Goal: Task Accomplishment & Management: Complete application form

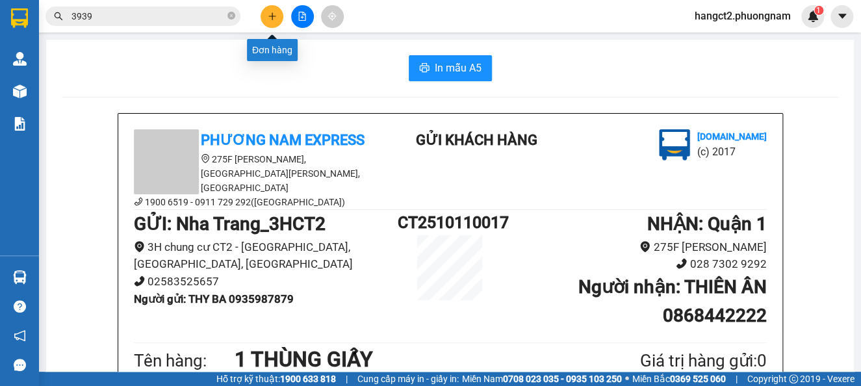
click at [268, 13] on icon "plus" at bounding box center [272, 16] width 9 height 9
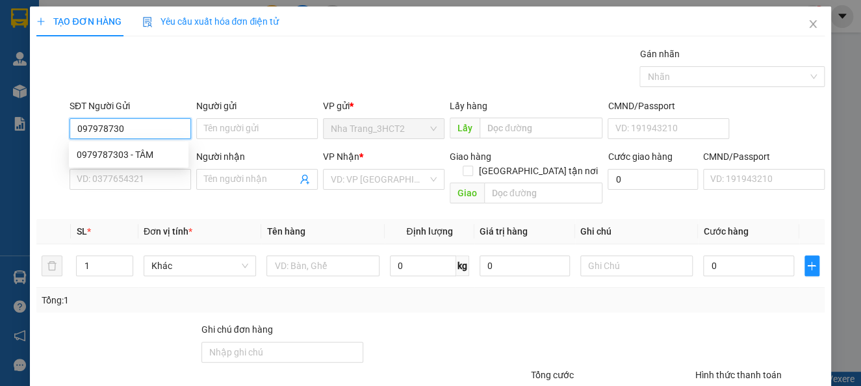
type input "0979787303"
click at [155, 146] on div "0979787303 - TÂM" at bounding box center [129, 154] width 120 height 21
type input "TÂM"
type input "0777018208"
type input "THIÊN"
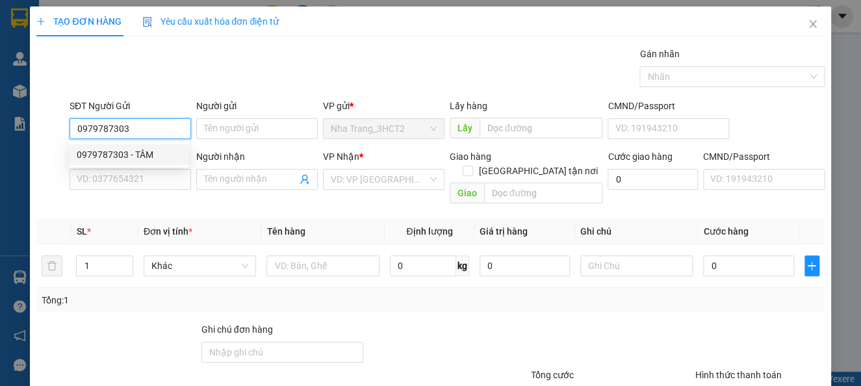
checkbox input "true"
type input "15/39 LÂM THỊ HỐ , PHƯỜNG [GEOGRAPHIC_DATA] ., [GEOGRAPHIC_DATA]"
type input "110.000"
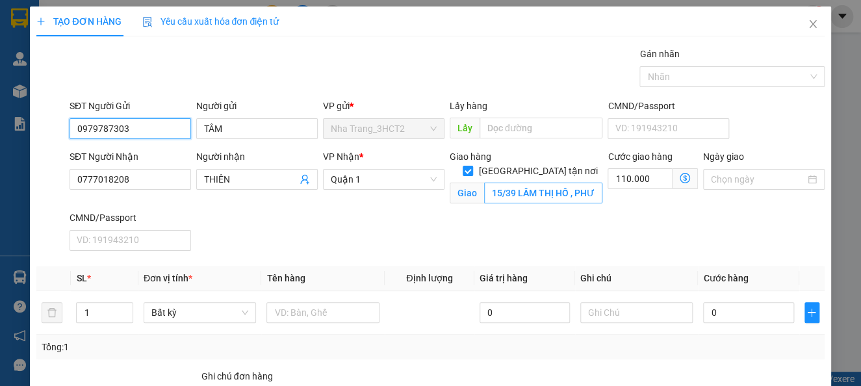
type input "0979787303"
click at [524, 185] on input "15/39 LÂM THỊ HỐ , PHƯỜNG [GEOGRAPHIC_DATA] ., [GEOGRAPHIC_DATA]" at bounding box center [543, 193] width 119 height 21
click at [472, 166] on input "[GEOGRAPHIC_DATA] tận nơi" at bounding box center [467, 170] width 9 height 9
checkbox input "false"
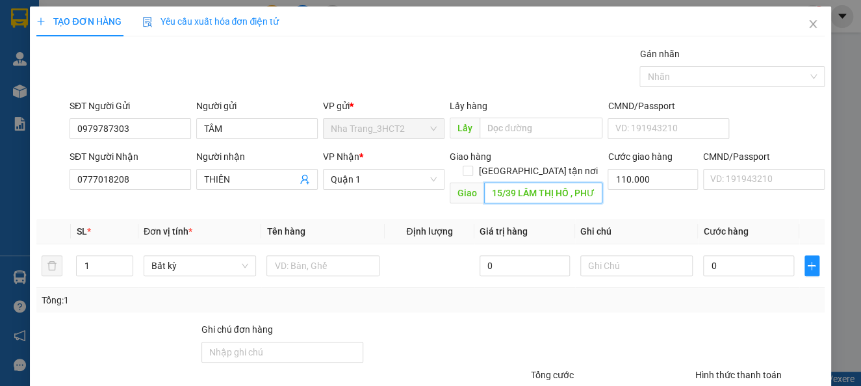
click at [524, 183] on input "15/39 LÂM THỊ HỐ , PHƯỜNG [GEOGRAPHIC_DATA] ., [GEOGRAPHIC_DATA]" at bounding box center [543, 193] width 119 height 21
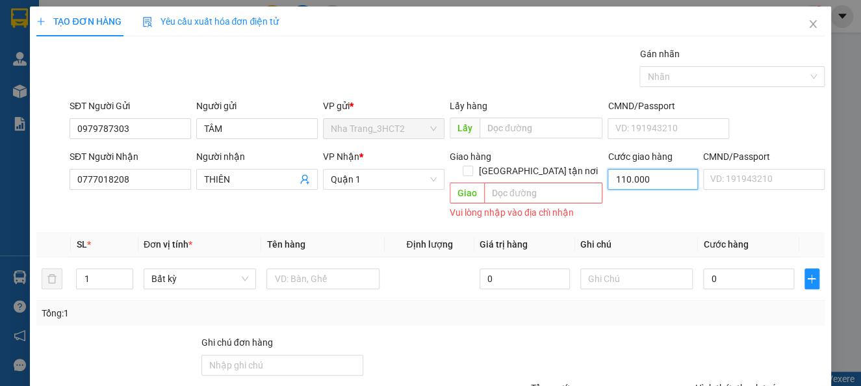
click at [632, 177] on input "110.000" at bounding box center [653, 179] width 90 height 21
type input "0"
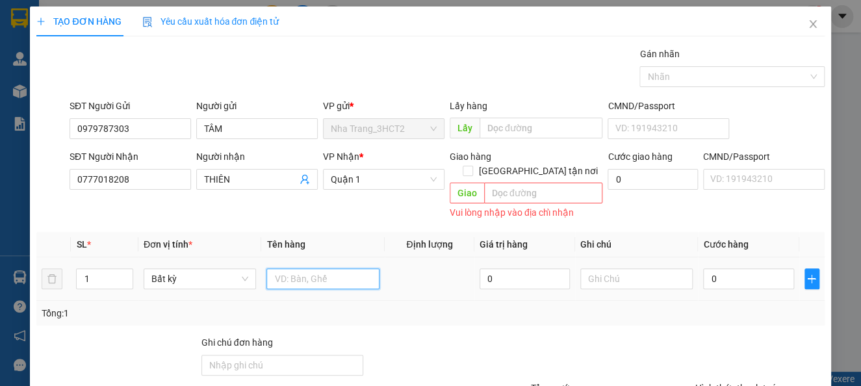
click at [274, 268] on input "text" at bounding box center [322, 278] width 113 height 21
type input "1 GÓI ĐEN"
type input "3"
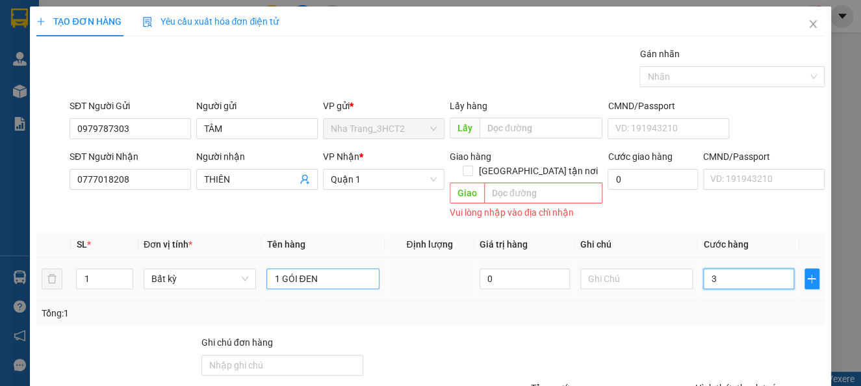
type input "30"
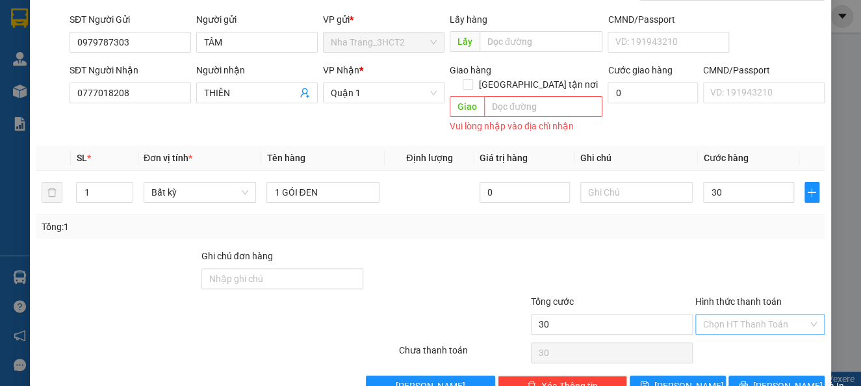
type input "30.000"
click at [729, 315] on input "Hình thức thanh toán" at bounding box center [755, 324] width 105 height 19
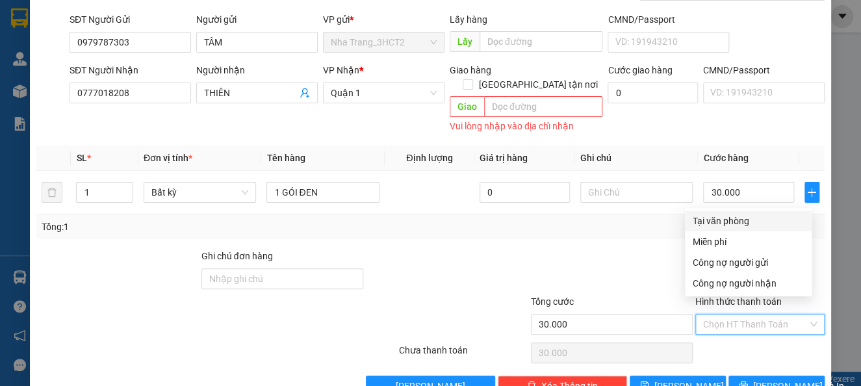
click at [706, 224] on div "Tại văn phòng" at bounding box center [748, 221] width 111 height 14
type input "0"
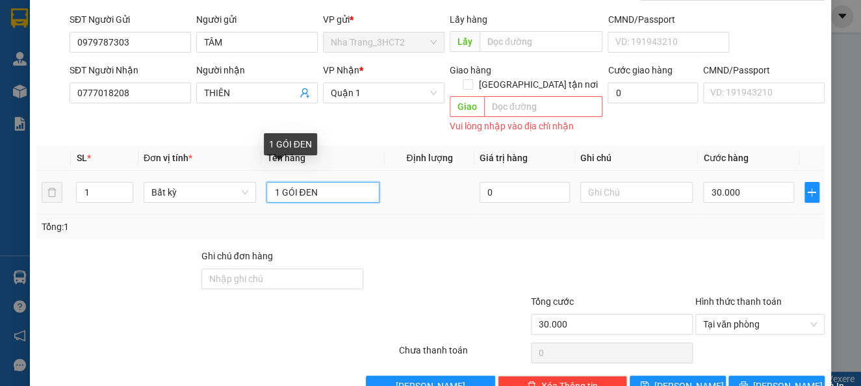
drag, startPoint x: 280, startPoint y: 181, endPoint x: 294, endPoint y: 185, distance: 14.0
click at [294, 185] on input "1 GÓI ĐEN" at bounding box center [322, 192] width 113 height 21
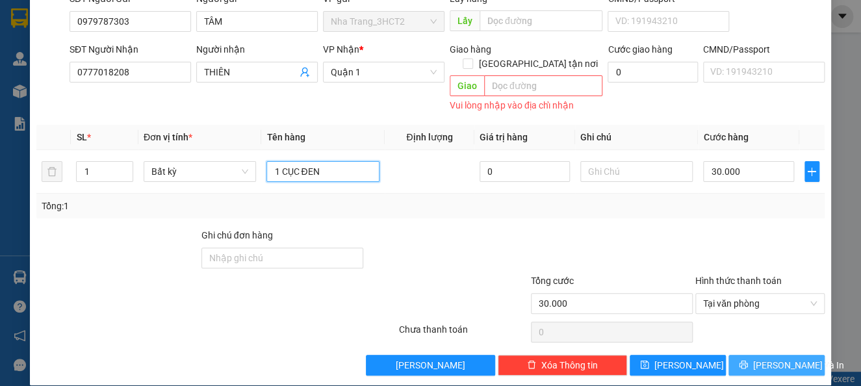
type input "1 CỤC ĐEN"
click at [758, 358] on span "[PERSON_NAME] và In" at bounding box center [798, 365] width 91 height 14
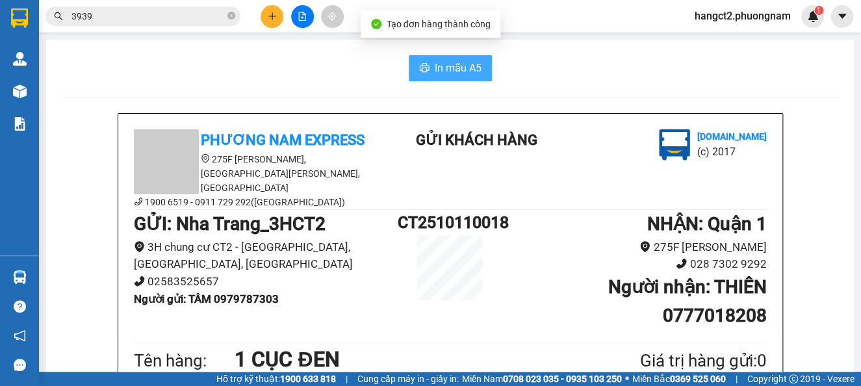
click at [443, 63] on span "In mẫu A5" at bounding box center [458, 68] width 47 height 16
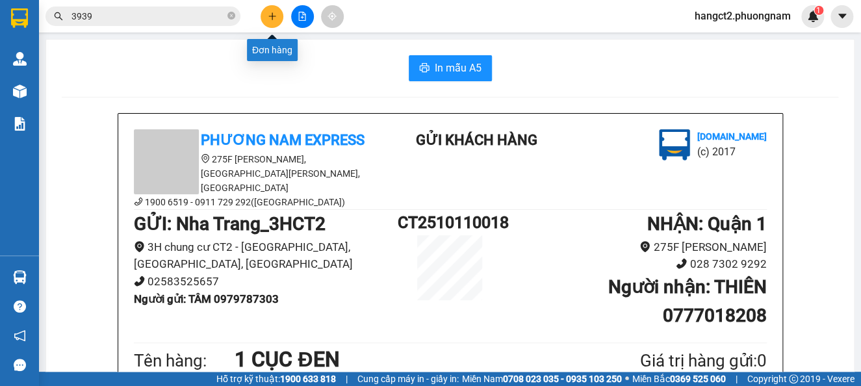
click at [268, 17] on icon "plus" at bounding box center [272, 16] width 9 height 9
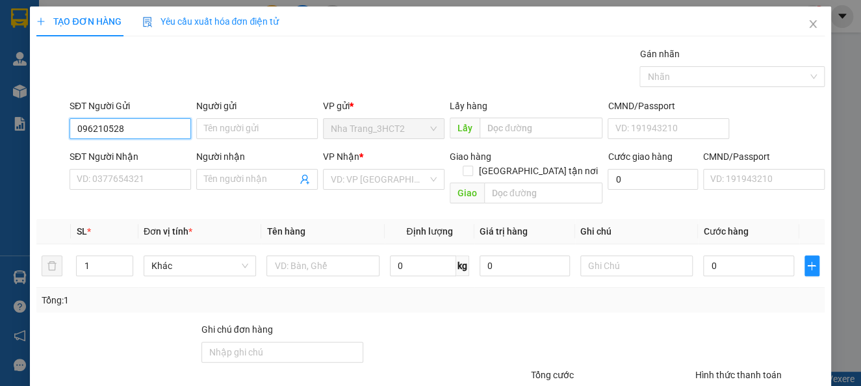
type input "0962105287"
click at [141, 150] on div "0962105287 - THỦY" at bounding box center [129, 155] width 104 height 14
type input "THỦY"
type input "0901102282"
type input "QUANG"
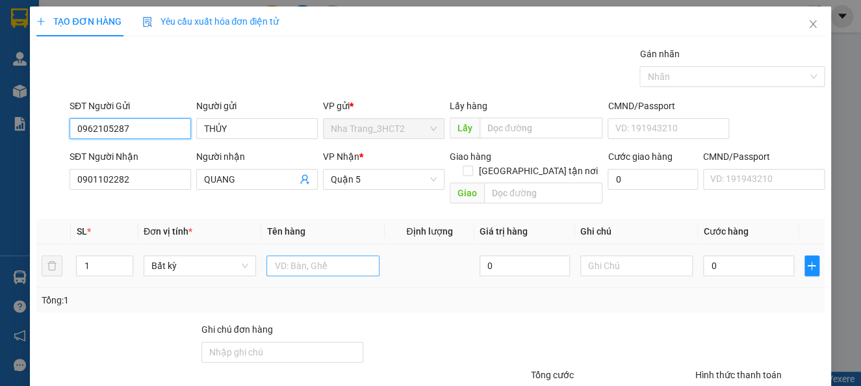
type input "0962105287"
click at [280, 255] on input "text" at bounding box center [322, 265] width 113 height 21
type input "1"
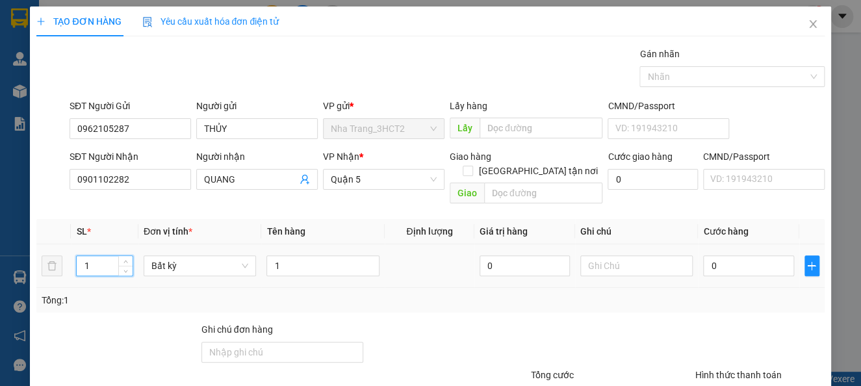
drag, startPoint x: 94, startPoint y: 249, endPoint x: 62, endPoint y: 251, distance: 31.3
click at [62, 251] on tr "1 Bất kỳ 1 0 0" at bounding box center [430, 266] width 788 height 44
type input "2"
click at [275, 255] on input "1" at bounding box center [322, 265] width 113 height 21
drag, startPoint x: 275, startPoint y: 250, endPoint x: 251, endPoint y: 239, distance: 26.2
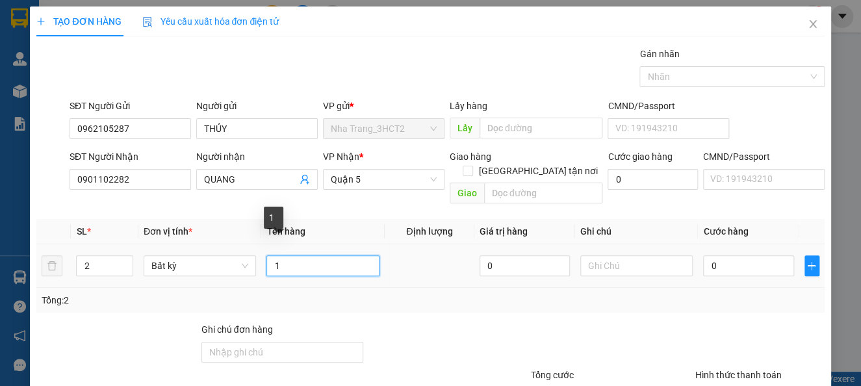
click at [251, 244] on tr "2 Bất kỳ 1 0 0" at bounding box center [430, 266] width 788 height 44
type input "1 THÙNG GIẤY + 1 THÙNG XỐP"
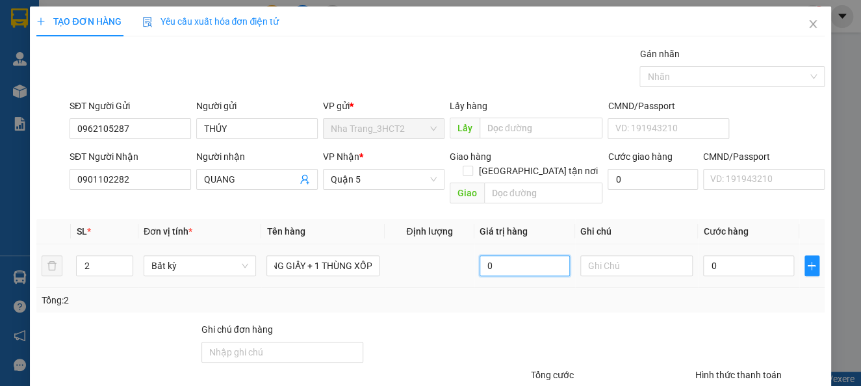
scroll to position [0, 0]
type input "7"
type input "70"
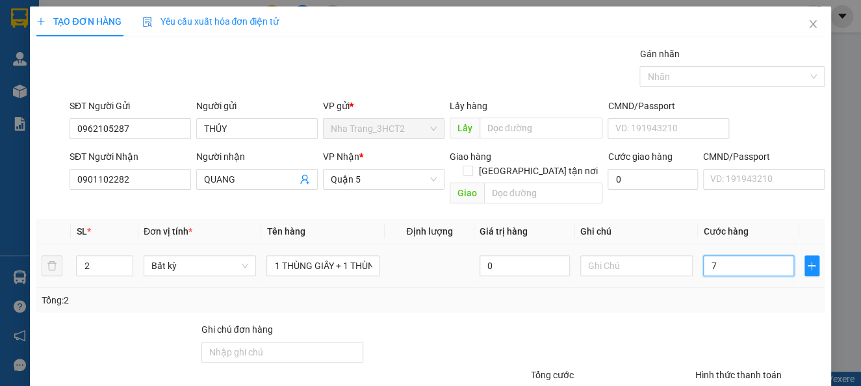
type input "70"
type input "70.000"
click at [697, 322] on div at bounding box center [760, 344] width 132 height 45
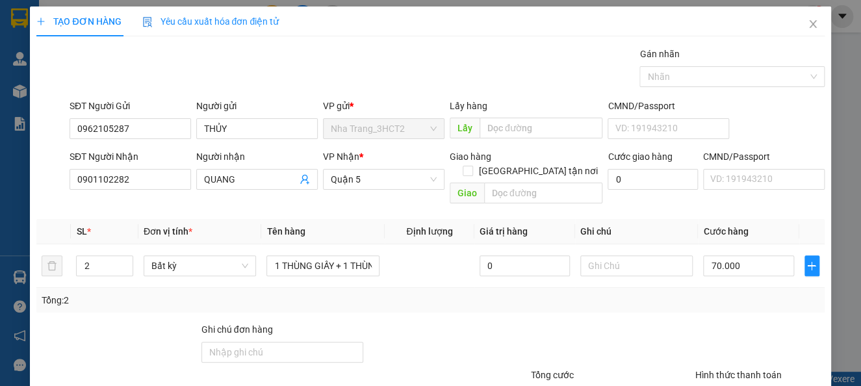
scroll to position [94, 0]
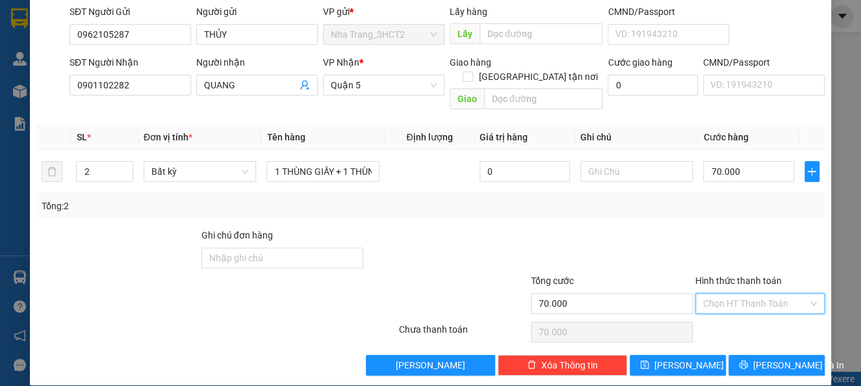
click at [726, 294] on input "Hình thức thanh toán" at bounding box center [755, 303] width 105 height 19
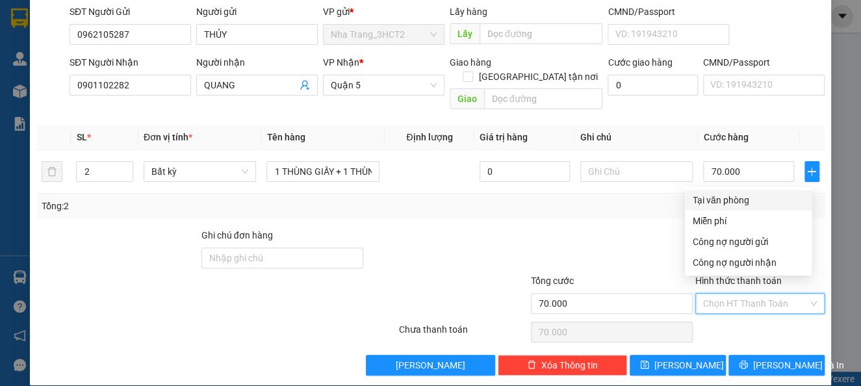
click at [728, 200] on div "Tại văn phòng" at bounding box center [748, 200] width 111 height 14
type input "0"
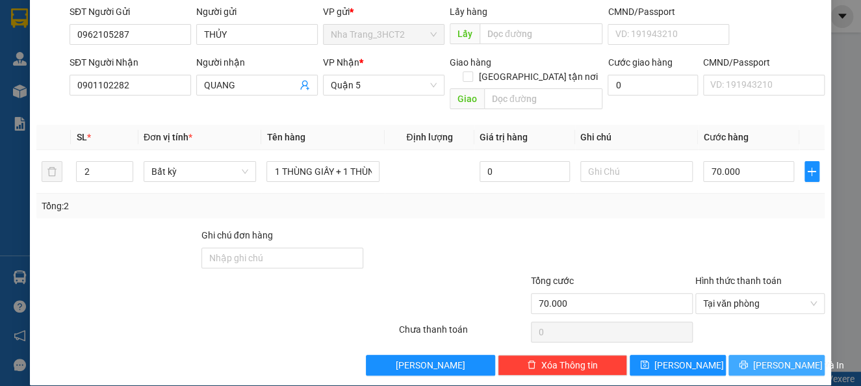
click at [784, 358] on span "[PERSON_NAME] và In" at bounding box center [798, 365] width 91 height 14
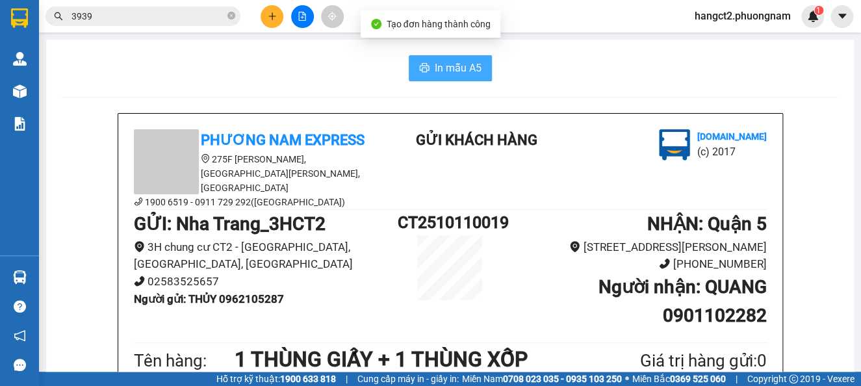
click at [447, 62] on span "In mẫu A5" at bounding box center [458, 68] width 47 height 16
click at [288, 12] on div at bounding box center [301, 16] width 97 height 23
click at [270, 18] on icon "plus" at bounding box center [272, 16] width 9 height 9
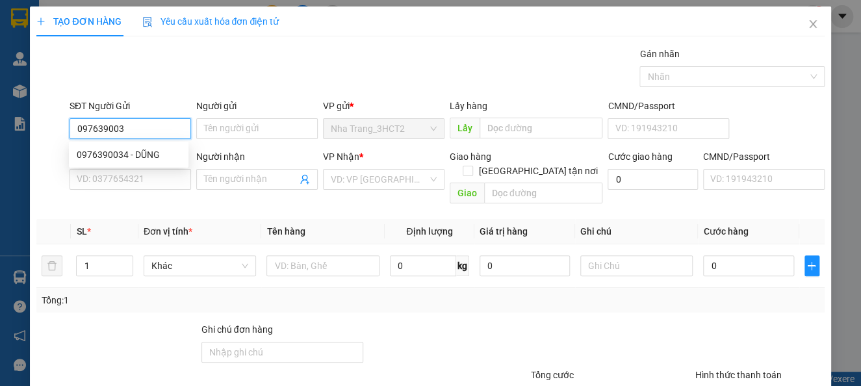
type input "0976390034"
click at [152, 162] on div "0976390034 - DŨNG" at bounding box center [129, 154] width 120 height 21
type input "DŨNG"
type input "0903609537"
type input "CHÚ BAY"
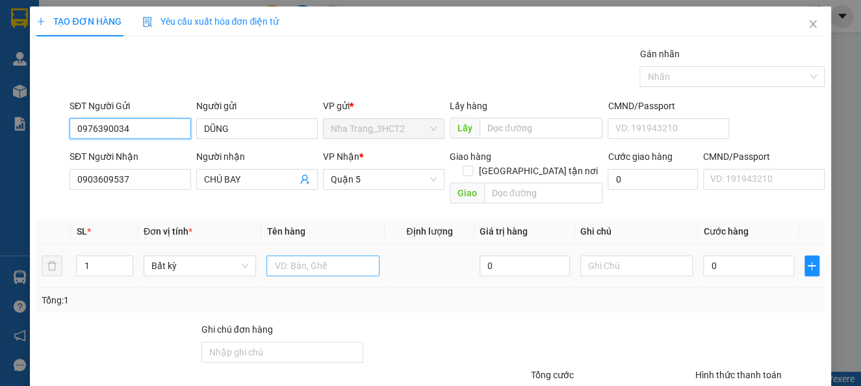
type input "0976390034"
click at [272, 255] on input "text" at bounding box center [322, 265] width 113 height 21
type input "1 CỤC ĐEN"
type input "2"
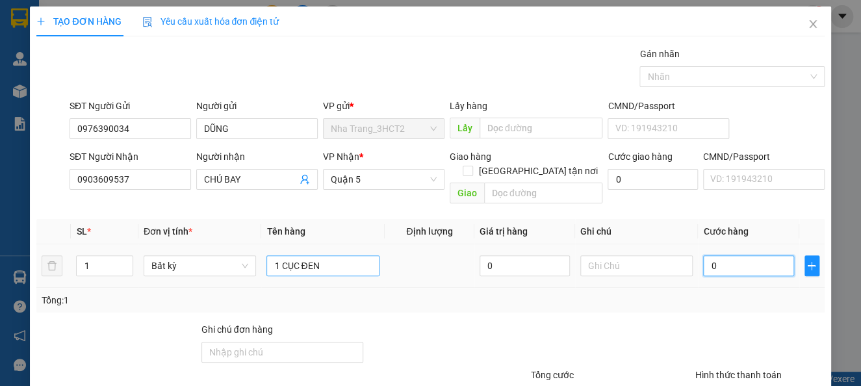
type input "2"
type input "20"
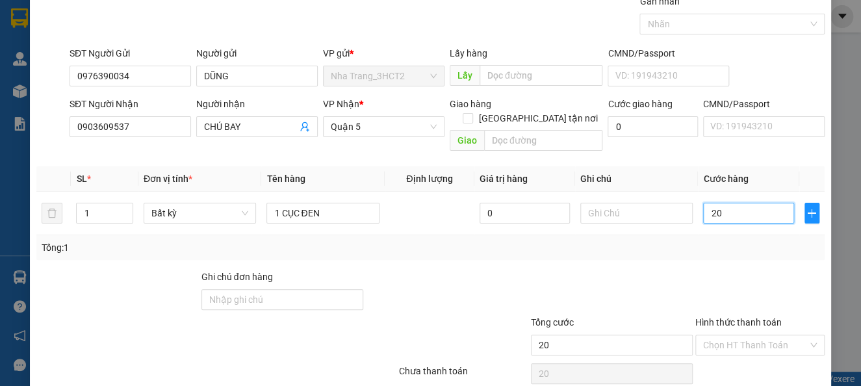
scroll to position [94, 0]
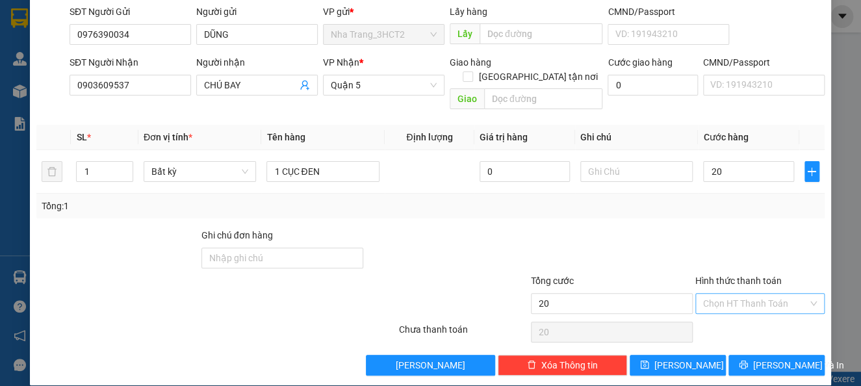
type input "20.000"
click at [706, 294] on input "Hình thức thanh toán" at bounding box center [755, 303] width 105 height 19
click at [665, 210] on div "Transit Pickup Surcharge Ids Transit Deliver Surcharge Ids Transit Deliver Surc…" at bounding box center [430, 164] width 788 height 423
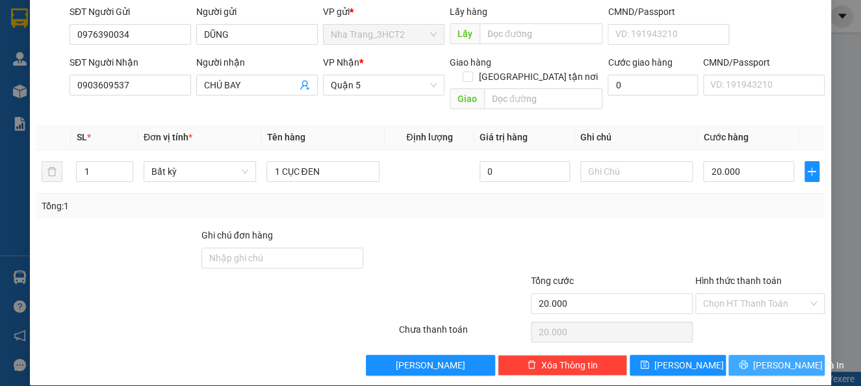
click at [739, 355] on button "[PERSON_NAME] và In" at bounding box center [777, 365] width 96 height 21
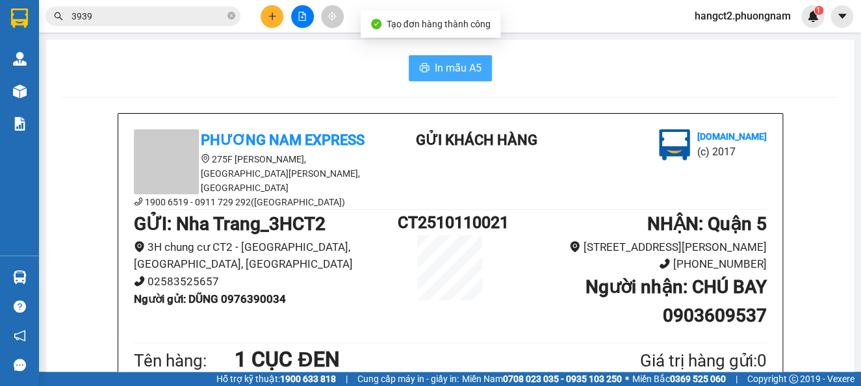
click at [435, 65] on span "In mẫu A5" at bounding box center [458, 68] width 47 height 16
click at [268, 10] on button at bounding box center [272, 16] width 23 height 23
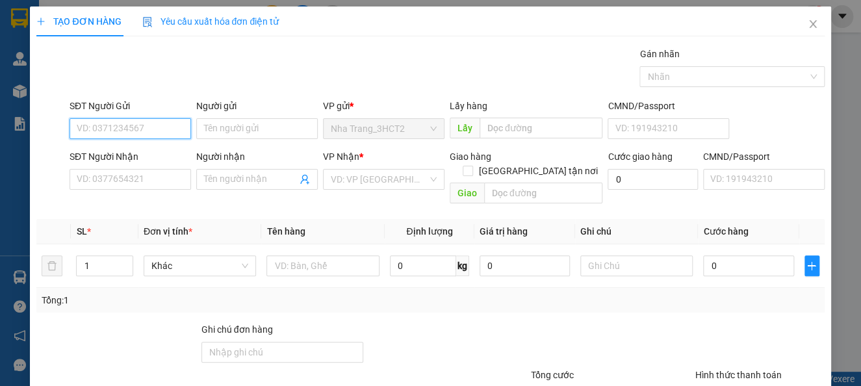
click at [92, 130] on input "SĐT Người Gửi" at bounding box center [131, 128] width 122 height 21
type input "0905135095"
click at [103, 151] on div "0905135095 - NGHIÊM" at bounding box center [129, 155] width 104 height 14
type input "NGHIÊM"
type input "0963940376"
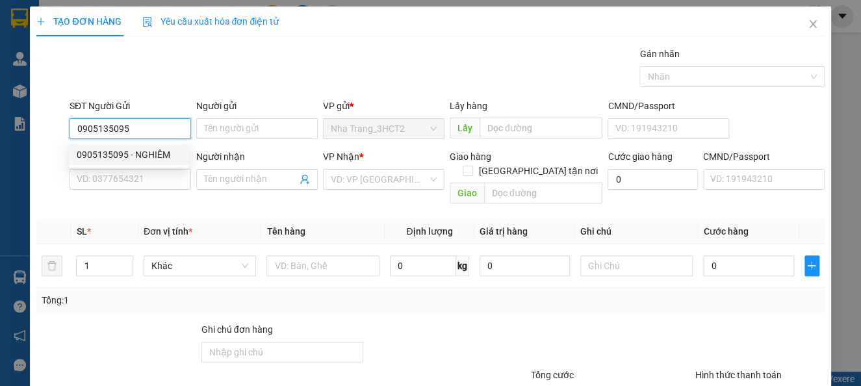
type input "MINH"
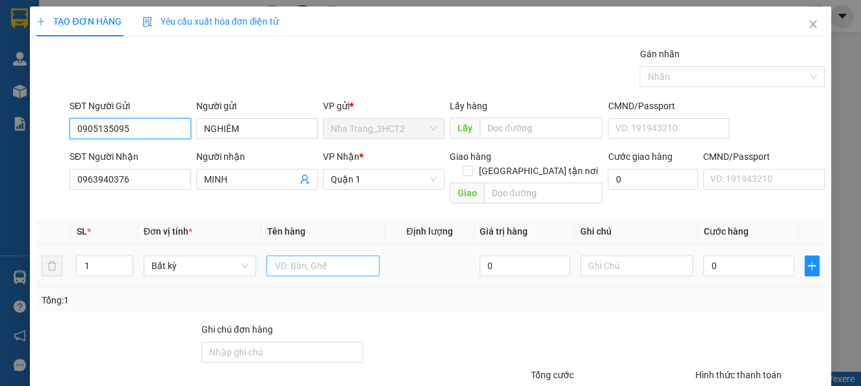
type input "0905135095"
click at [319, 255] on input "text" at bounding box center [322, 265] width 113 height 21
type input "1 BỌC THÙNG GIẤY"
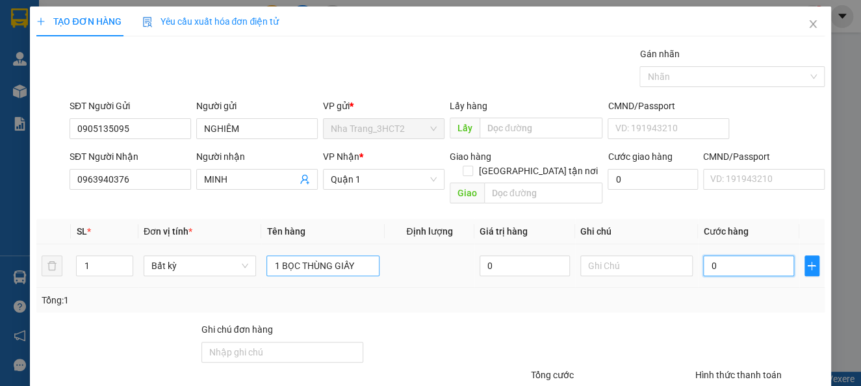
type input "3"
type input "30"
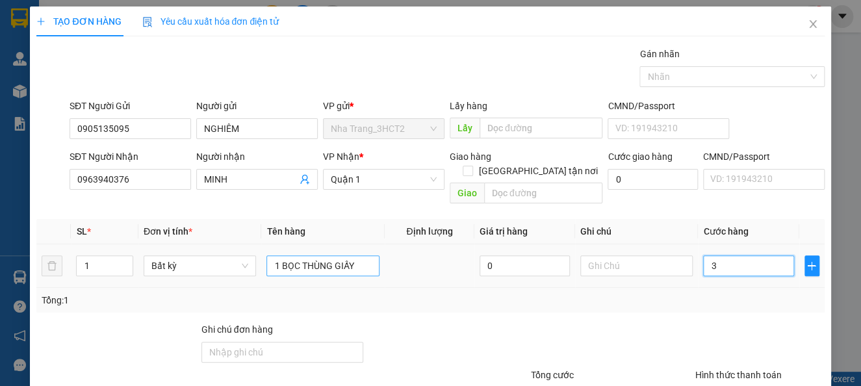
type input "30"
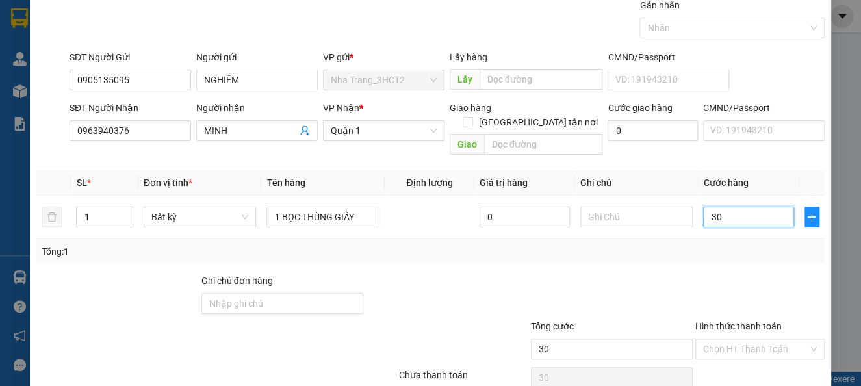
scroll to position [94, 0]
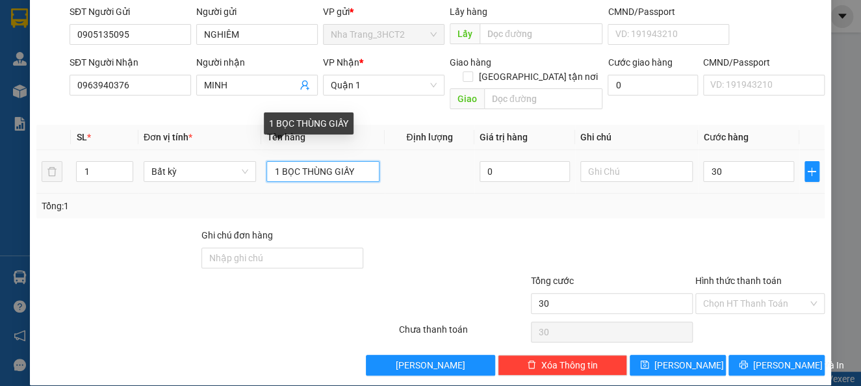
type input "30.000"
click at [294, 161] on input "1 BỌC THÙNG GIẤY" at bounding box center [322, 171] width 113 height 21
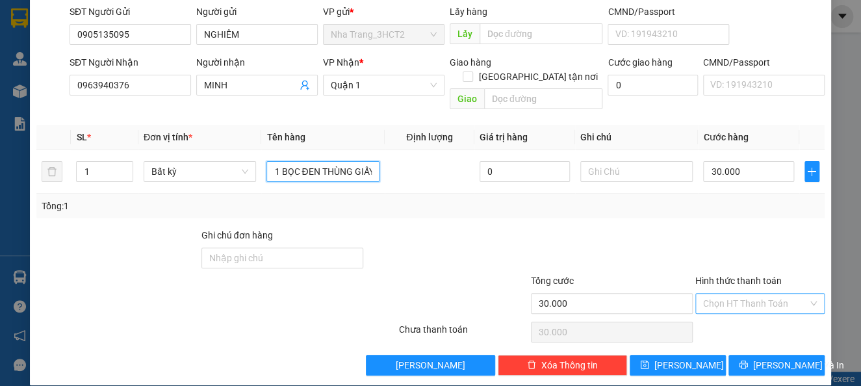
type input "1 BỌC ĐEN THÙNG GIẤY"
click at [726, 294] on input "Hình thức thanh toán" at bounding box center [755, 303] width 105 height 19
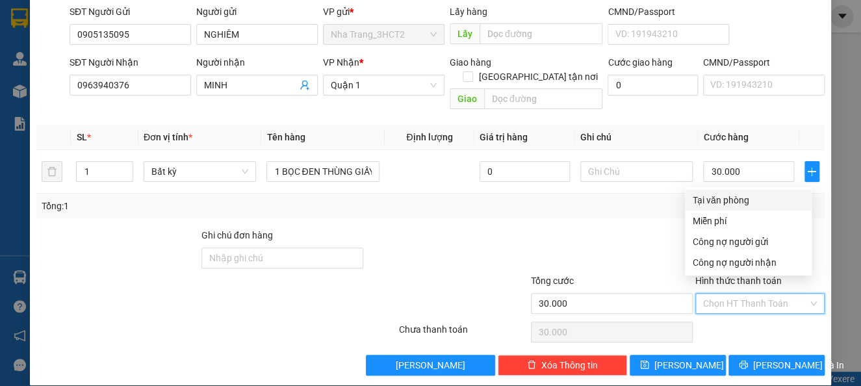
click at [718, 193] on div "Tại văn phòng" at bounding box center [748, 200] width 111 height 14
type input "0"
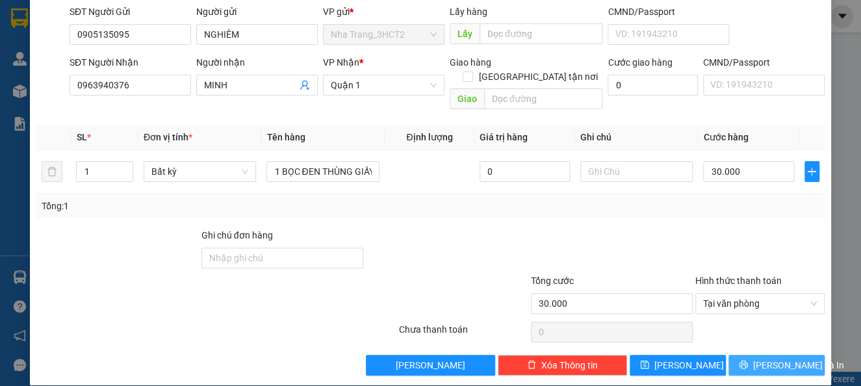
click at [746, 360] on icon "printer" at bounding box center [743, 364] width 9 height 9
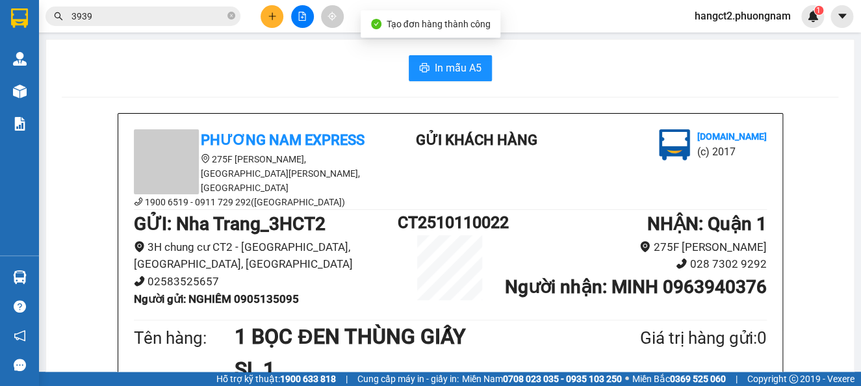
click at [452, 60] on span "In mẫu A5" at bounding box center [458, 68] width 47 height 16
click at [270, 21] on button at bounding box center [272, 16] width 23 height 23
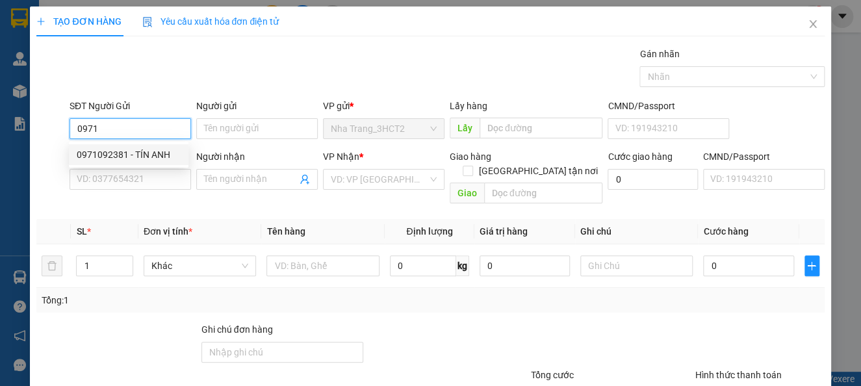
click at [131, 155] on div "0971092381 - TÍN ANH" at bounding box center [129, 155] width 104 height 14
type input "0971092381"
type input "TÍN ANH"
type input "0907186802"
type input "HOA"
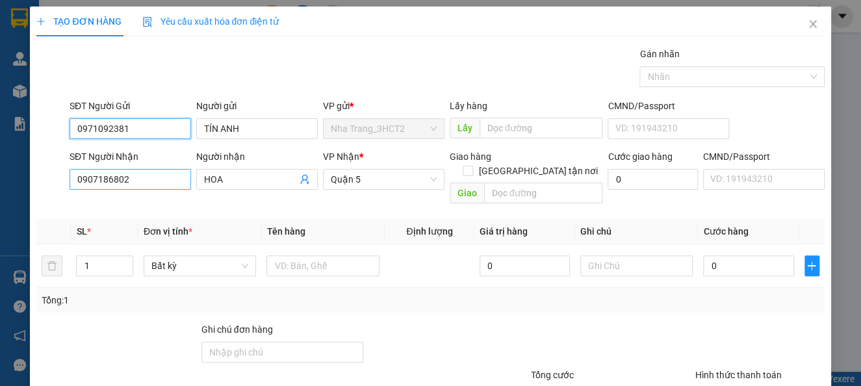
type input "0971092381"
drag, startPoint x: 157, startPoint y: 185, endPoint x: 0, endPoint y: 179, distance: 157.4
click at [0, 179] on div "TẠO ĐƠN HÀNG Yêu cầu xuất hóa đơn điện tử Transit Pickup Surcharge Ids Transit …" at bounding box center [430, 193] width 861 height 386
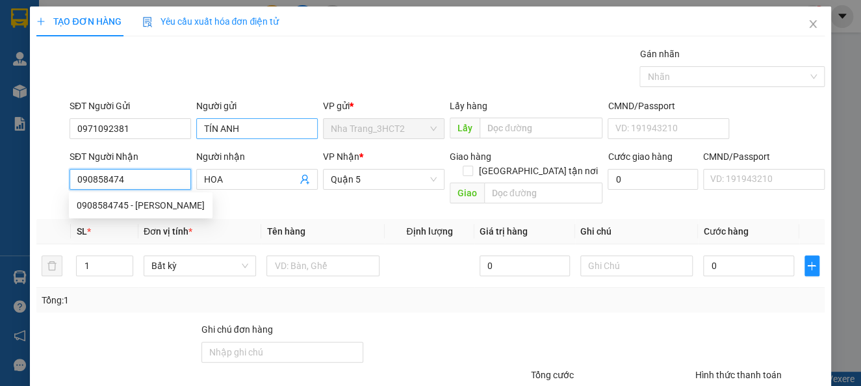
type input "0908584745"
click at [115, 208] on div "0908584745 - [PERSON_NAME]" at bounding box center [141, 205] width 128 height 14
type input "LỘC"
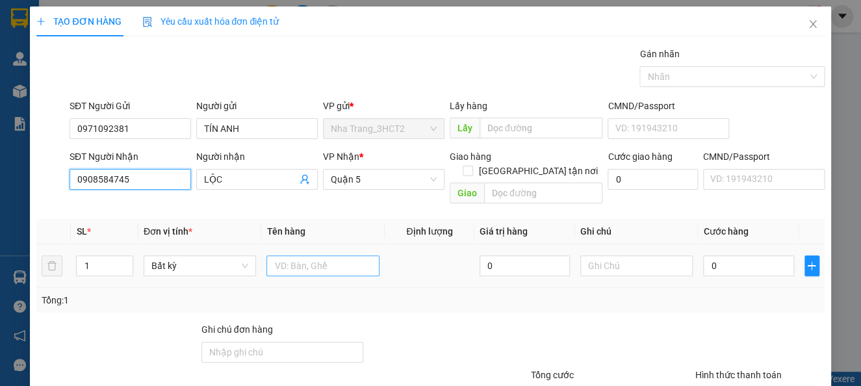
type input "0908584745"
click at [322, 255] on input "text" at bounding box center [322, 265] width 113 height 21
type input "1 THÙNG XỐP"
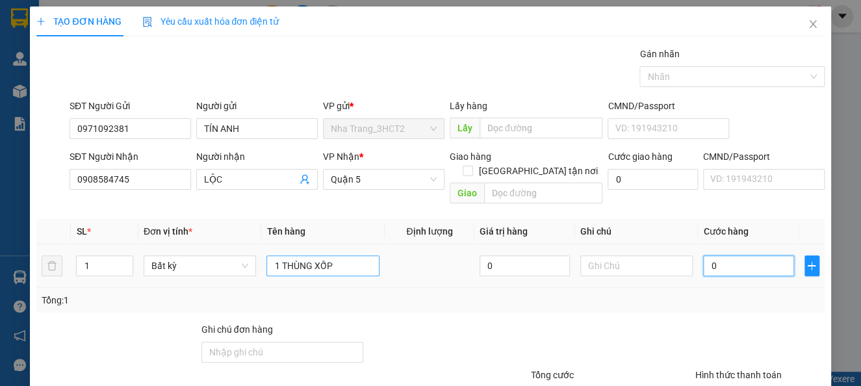
type input "1"
type input "12"
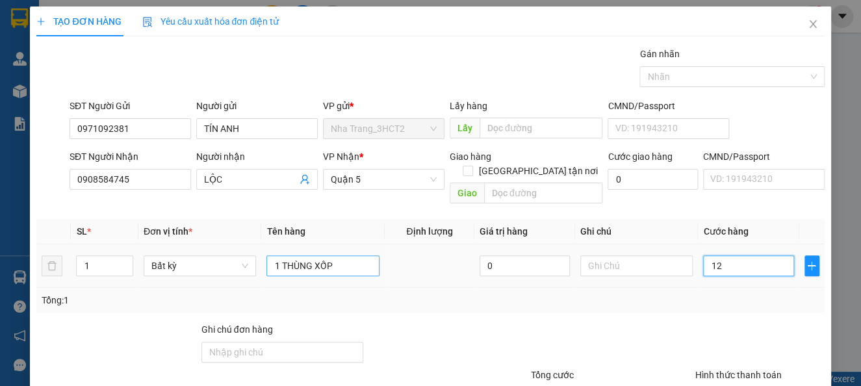
type input "12"
type input "120"
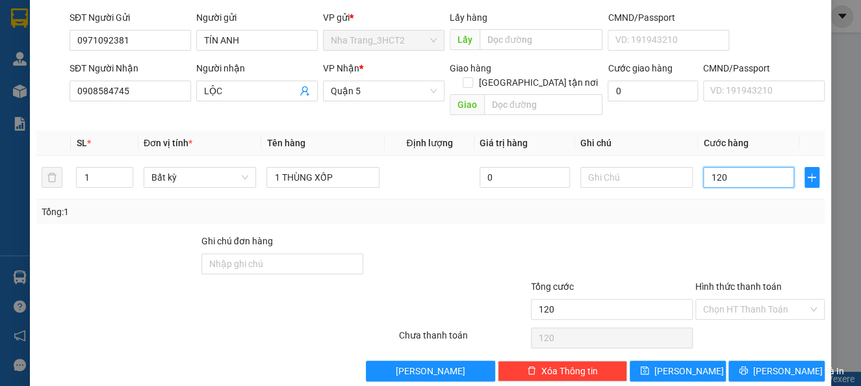
scroll to position [94, 0]
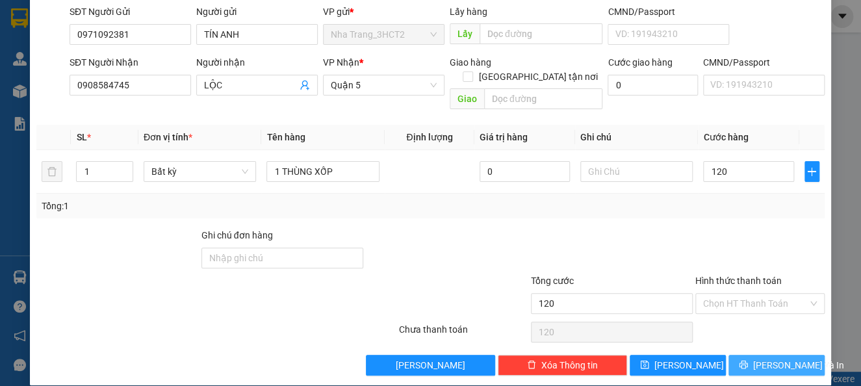
type input "120.000"
click at [739, 360] on icon "printer" at bounding box center [743, 364] width 9 height 9
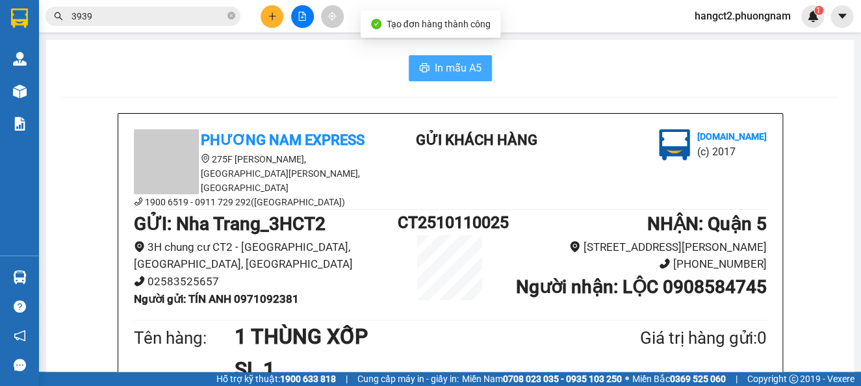
click at [441, 65] on span "In mẫu A5" at bounding box center [458, 68] width 47 height 16
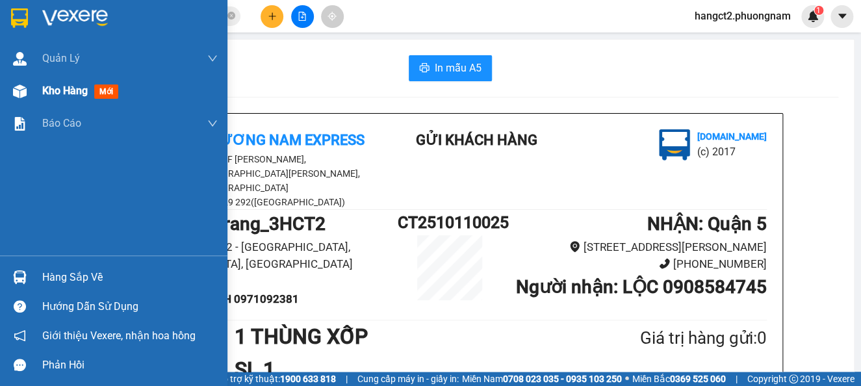
click at [44, 96] on span "Kho hàng" at bounding box center [64, 90] width 45 height 12
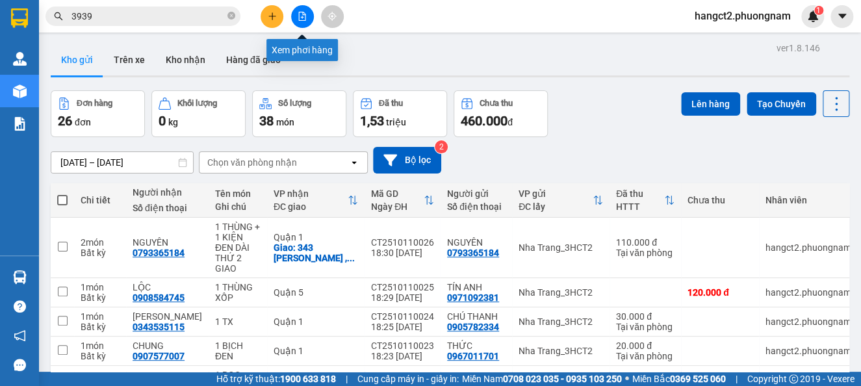
click at [270, 18] on icon "plus" at bounding box center [272, 16] width 9 height 9
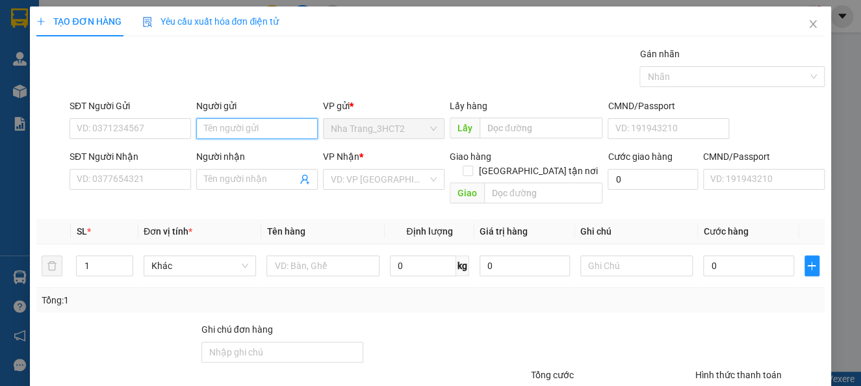
click at [218, 134] on input "Người gửi" at bounding box center [257, 128] width 122 height 21
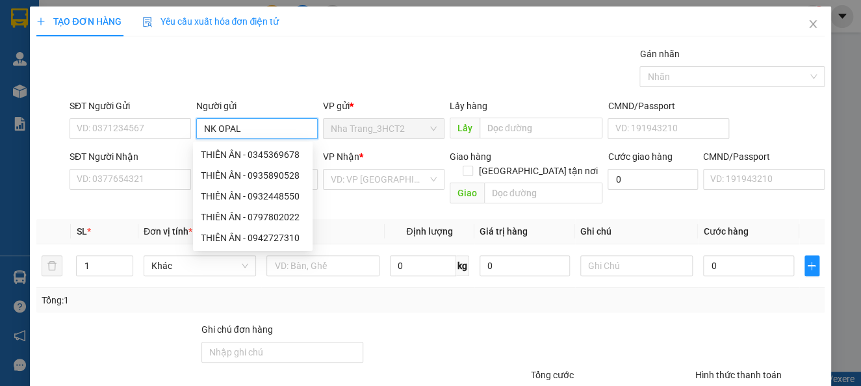
type input "NK OPAL"
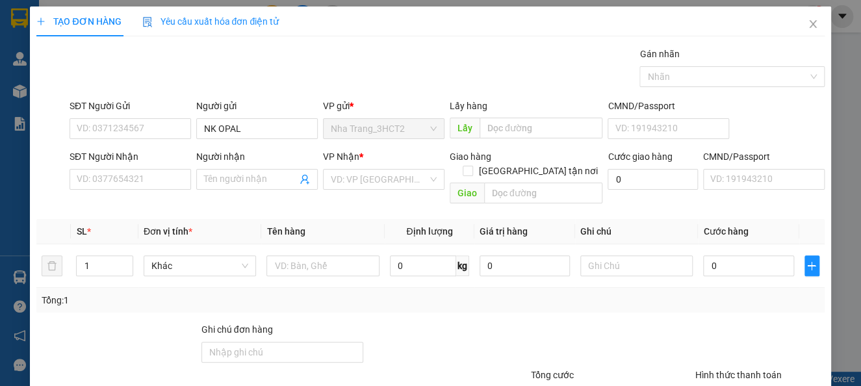
click at [107, 168] on div "SĐT Người Nhận" at bounding box center [131, 158] width 122 height 19
click at [104, 178] on input "SĐT Người Nhận" at bounding box center [131, 179] width 122 height 21
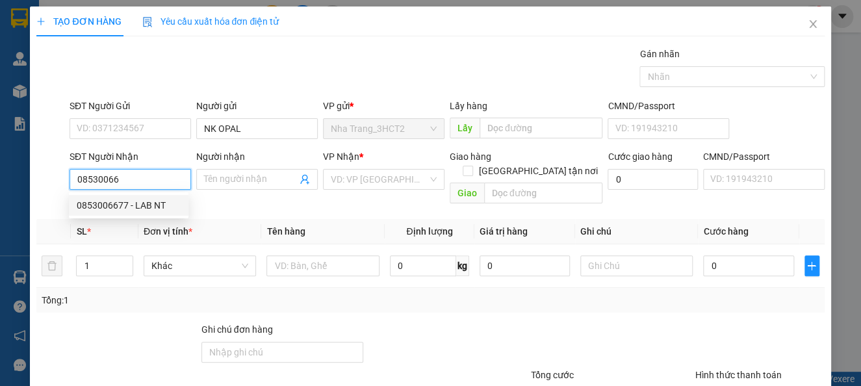
click at [123, 206] on div "0853006677 - LAB NT" at bounding box center [129, 205] width 104 height 14
type input "0853006677"
type input "LAB NT"
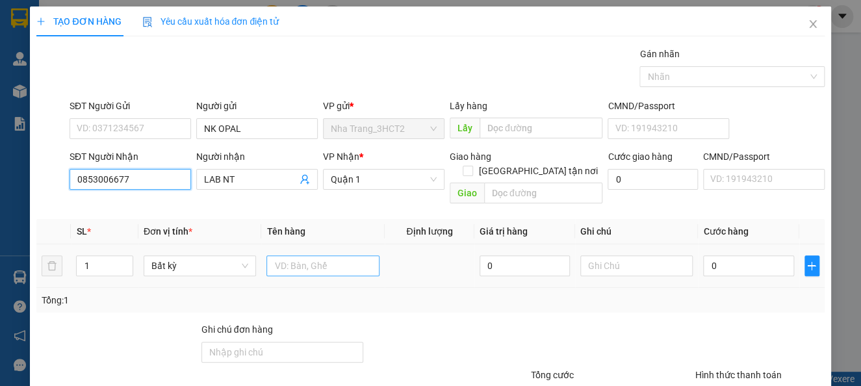
type input "0853006677"
click at [314, 255] on input "text" at bounding box center [322, 265] width 113 height 21
type input "1 HỘP"
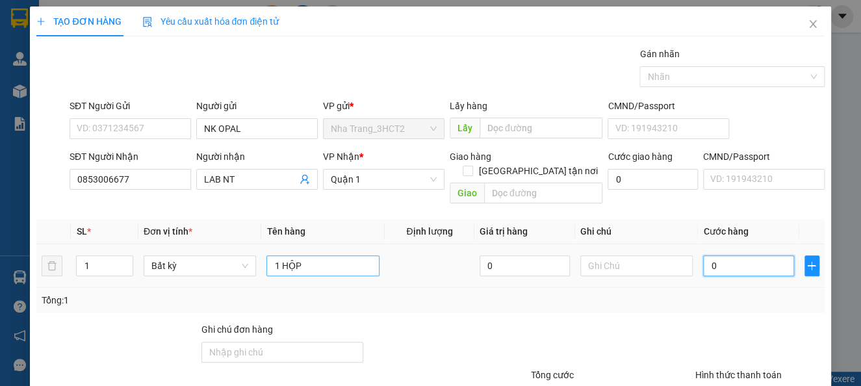
type input "2"
type input "20"
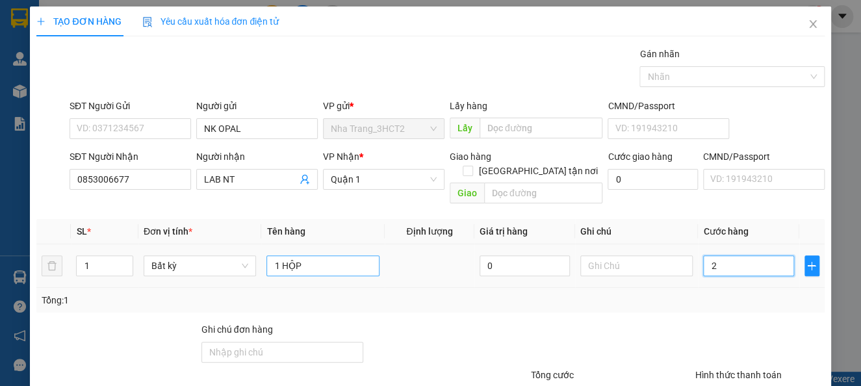
type input "20"
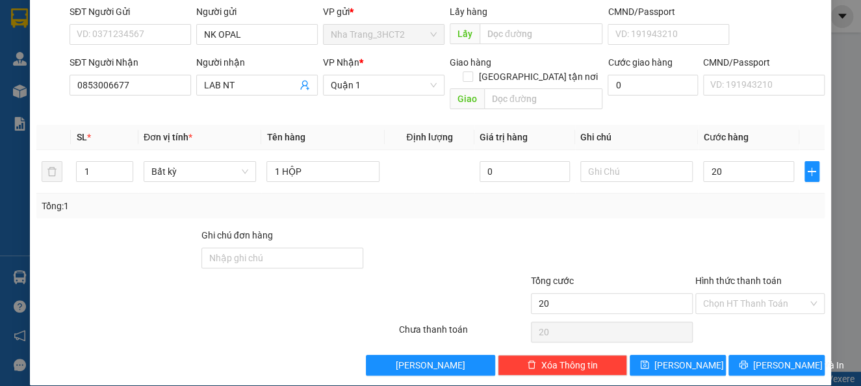
type input "20.000"
click at [758, 373] on div "TẠO ĐƠN HÀNG Yêu cầu xuất hóa đơn điện tử Transit Pickup Surcharge Ids Transit …" at bounding box center [430, 193] width 861 height 386
click at [749, 355] on button "[PERSON_NAME] và In" at bounding box center [777, 365] width 96 height 21
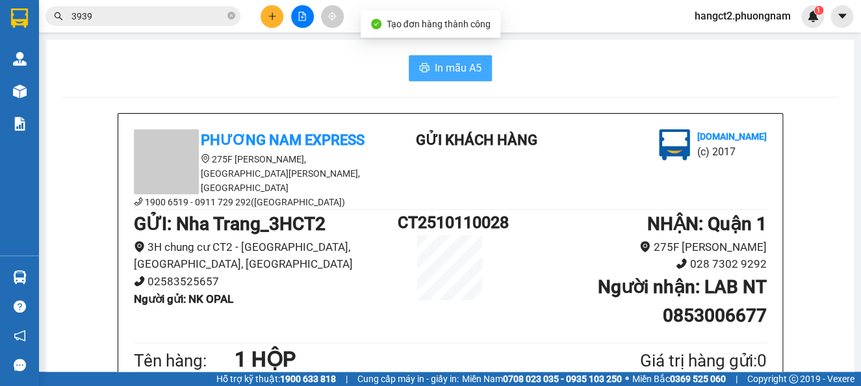
click at [430, 57] on button "In mẫu A5" at bounding box center [450, 68] width 83 height 26
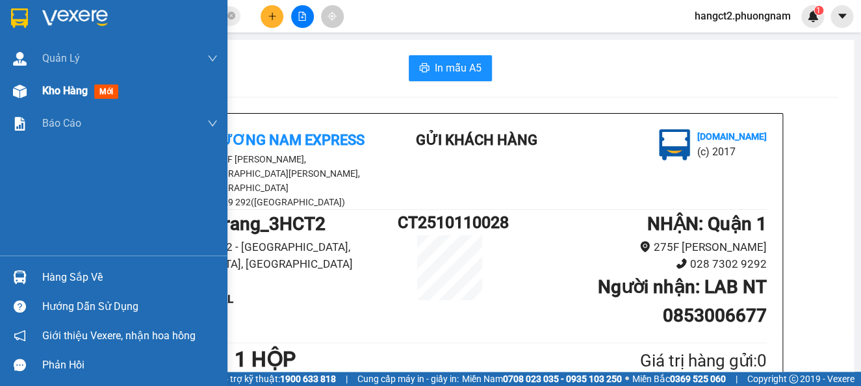
click at [34, 94] on div "Kho hàng mới" at bounding box center [113, 91] width 227 height 32
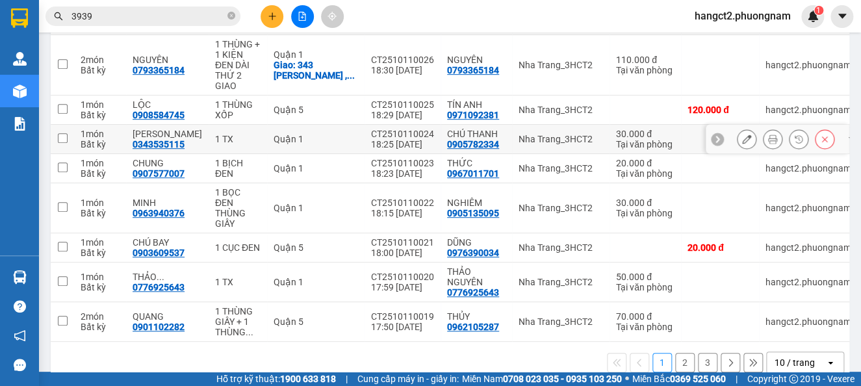
scroll to position [260, 0]
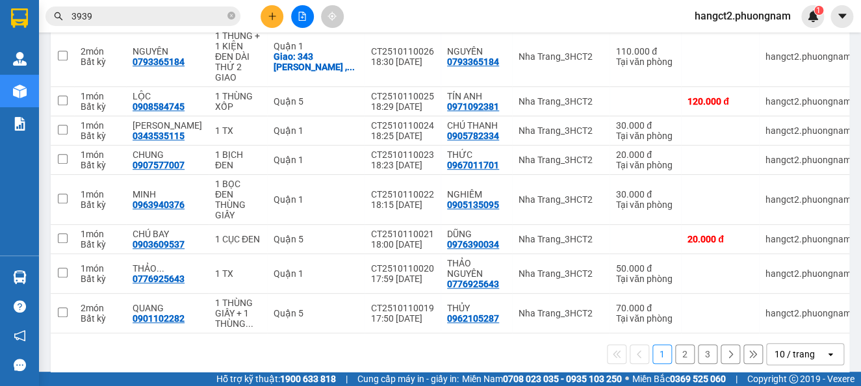
click at [775, 348] on div "10 / trang" at bounding box center [795, 354] width 40 height 13
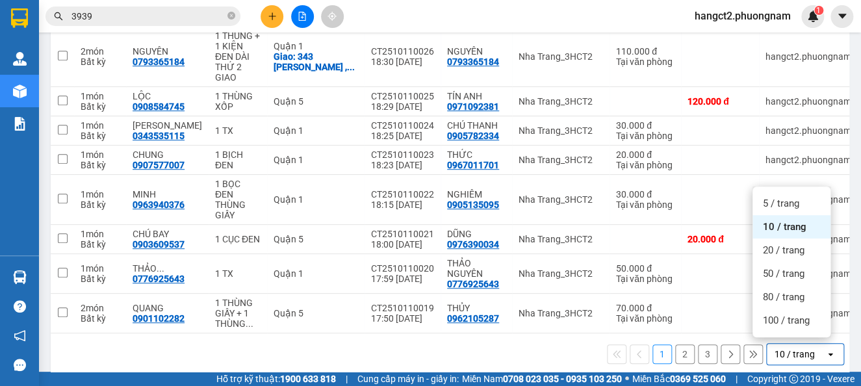
click at [762, 332] on ul "5 / trang 10 / trang 20 / trang 50 / trang 80 / trang 100 / trang" at bounding box center [792, 262] width 78 height 151
click at [759, 330] on div "100 / trang" at bounding box center [792, 320] width 78 height 23
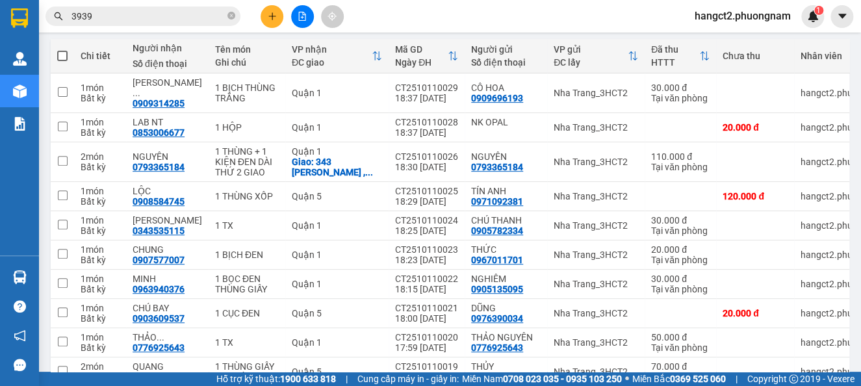
scroll to position [75, 0]
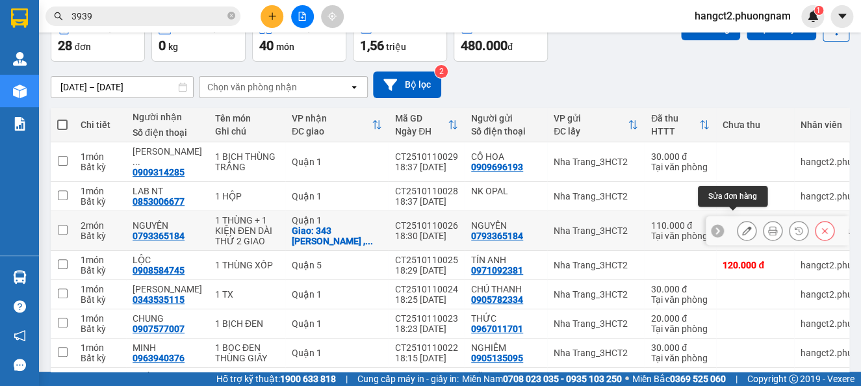
click at [742, 226] on icon at bounding box center [746, 230] width 9 height 9
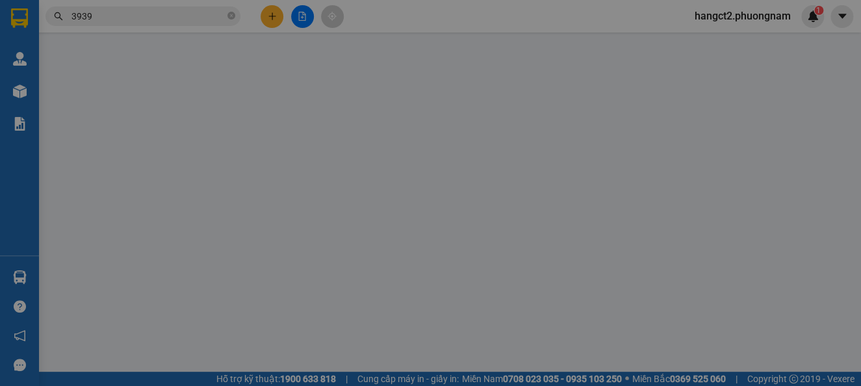
type input "0793365184"
checkbox input "true"
type input "[GEOGRAPHIC_DATA] , [GEOGRAPHIC_DATA] , [GEOGRAPHIC_DATA] (GTN 40)"
type input "110.000"
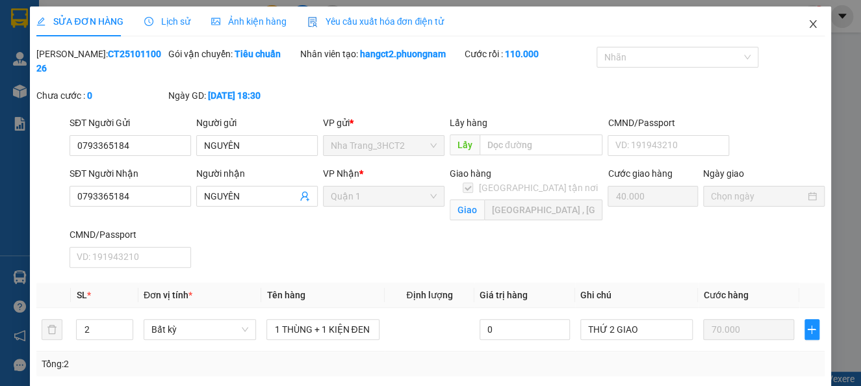
click at [808, 21] on icon "close" at bounding box center [813, 24] width 10 height 10
